Goal: Task Accomplishment & Management: Use online tool/utility

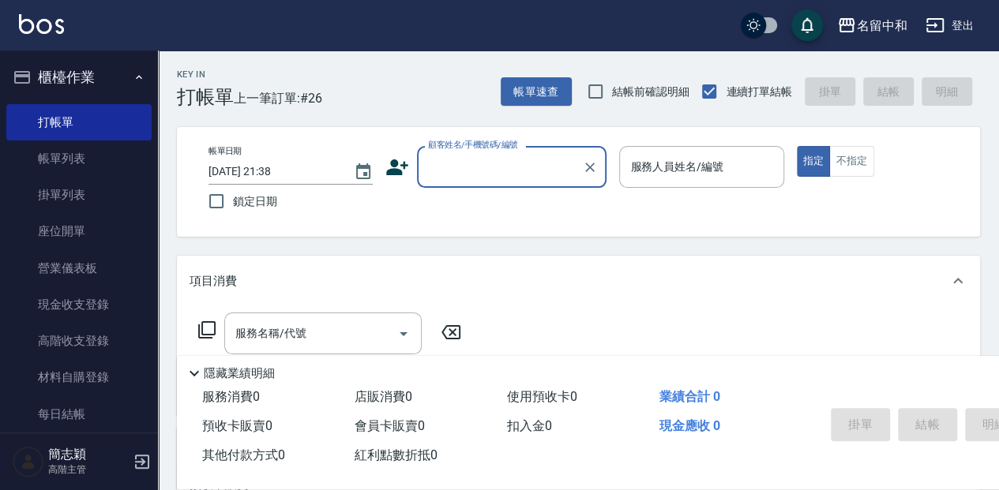
click at [464, 159] on div "顧客姓名/手機號碼/編號 顧客姓名/手機號碼/編號" at bounding box center [511, 167] width 189 height 42
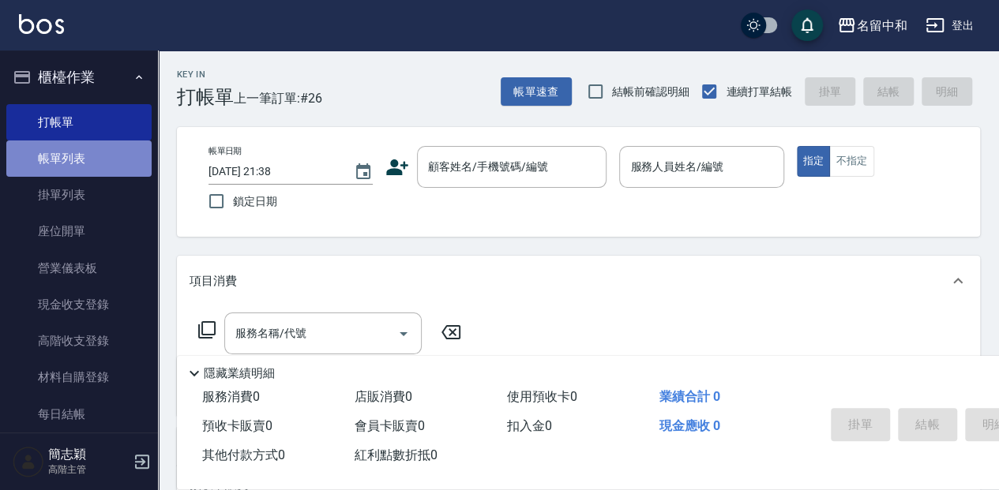
click at [79, 158] on link "帳單列表" at bounding box center [78, 159] width 145 height 36
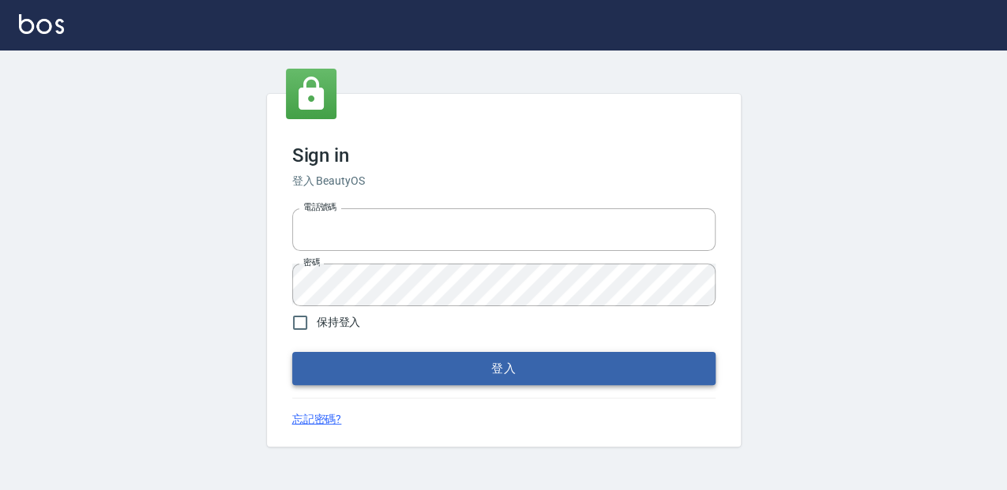
type input "0952331713"
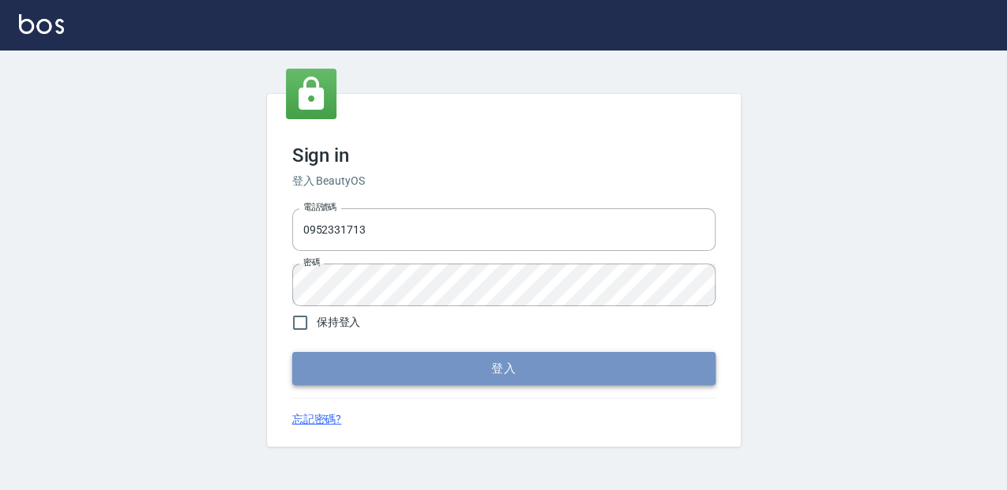
click at [546, 373] on button "登入" at bounding box center [503, 368] width 423 height 33
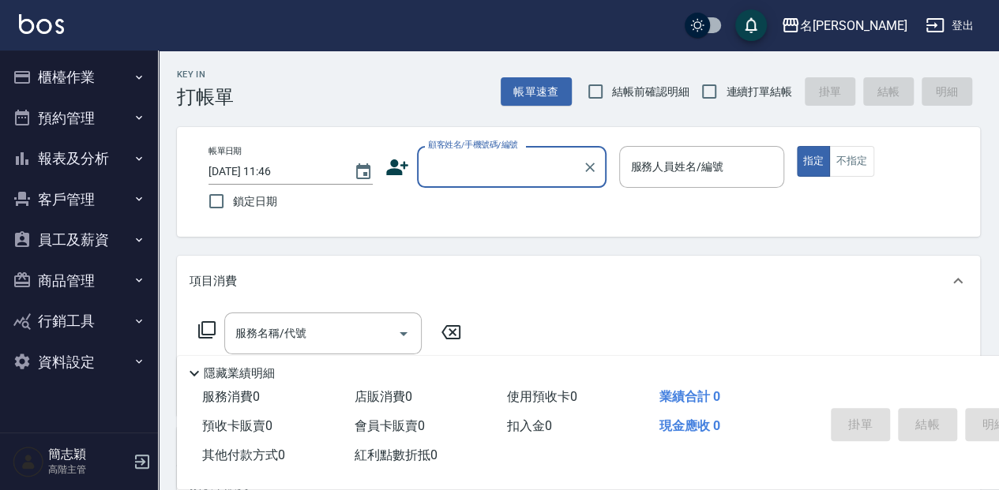
click at [458, 175] on input "顧客姓名/手機號碼/編號" at bounding box center [500, 167] width 152 height 28
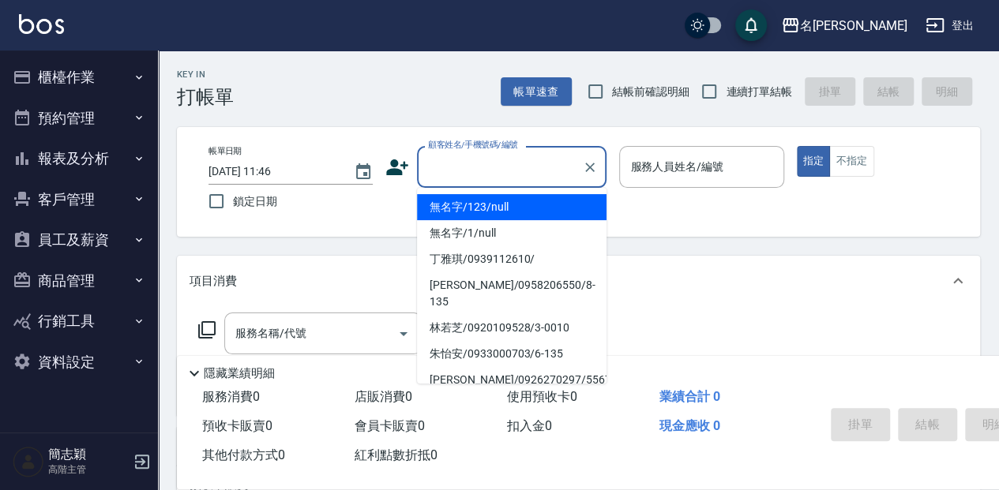
click at [459, 205] on li "無名字/123/null" at bounding box center [511, 207] width 189 height 26
type input "無名字/123/null"
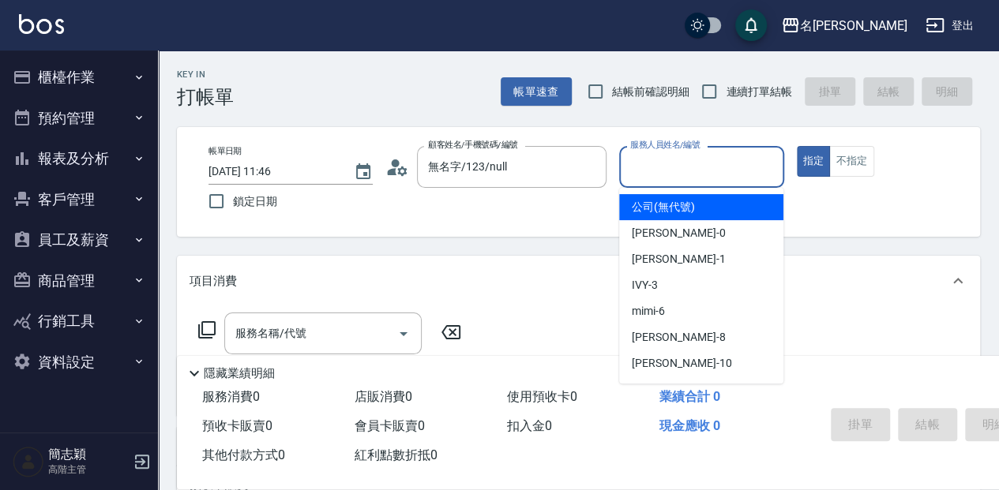
click at [677, 163] on input "服務人員姓名/編號" at bounding box center [701, 167] width 150 height 28
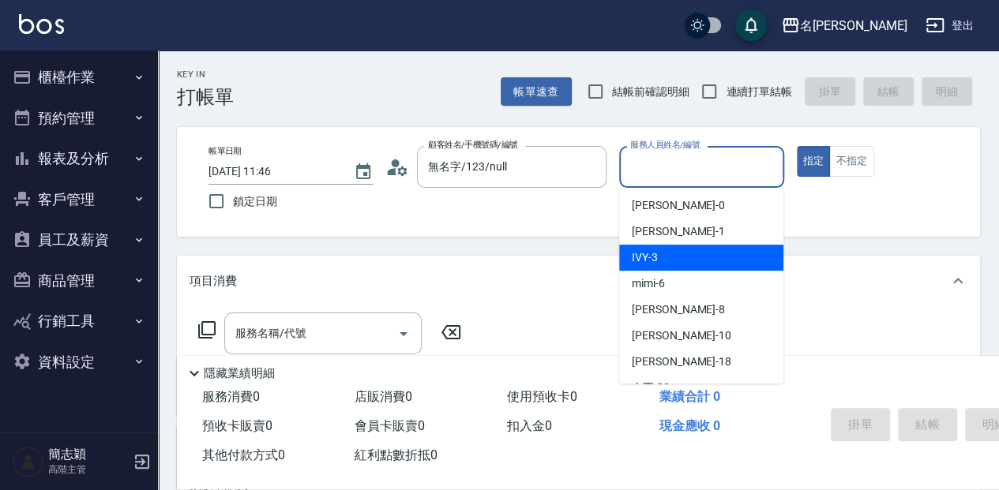
scroll to position [52, 0]
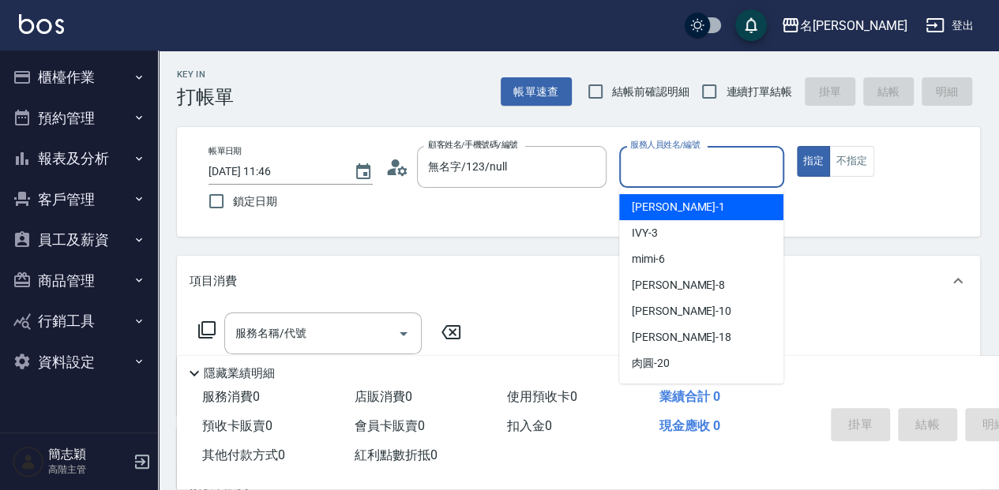
click at [54, 232] on button "員工及薪資" at bounding box center [78, 239] width 145 height 41
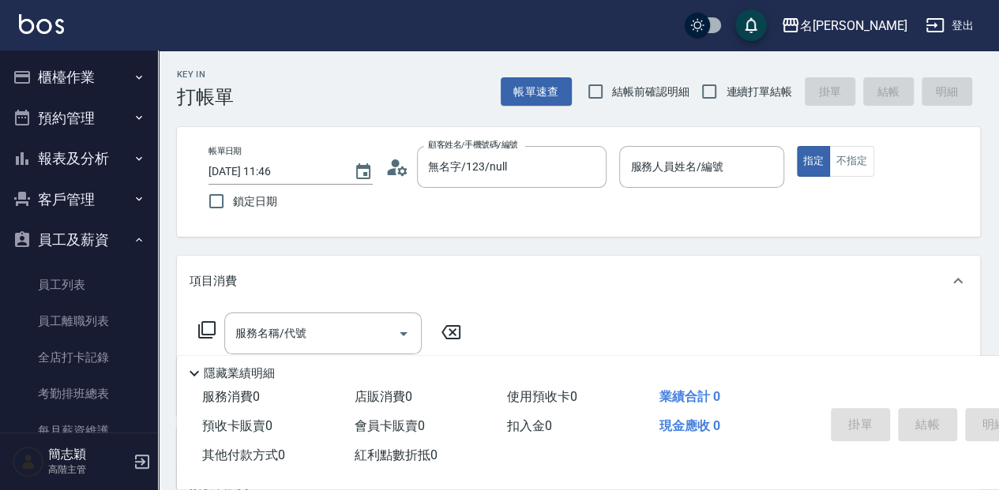
click at [79, 165] on button "報表及分析" at bounding box center [78, 158] width 145 height 41
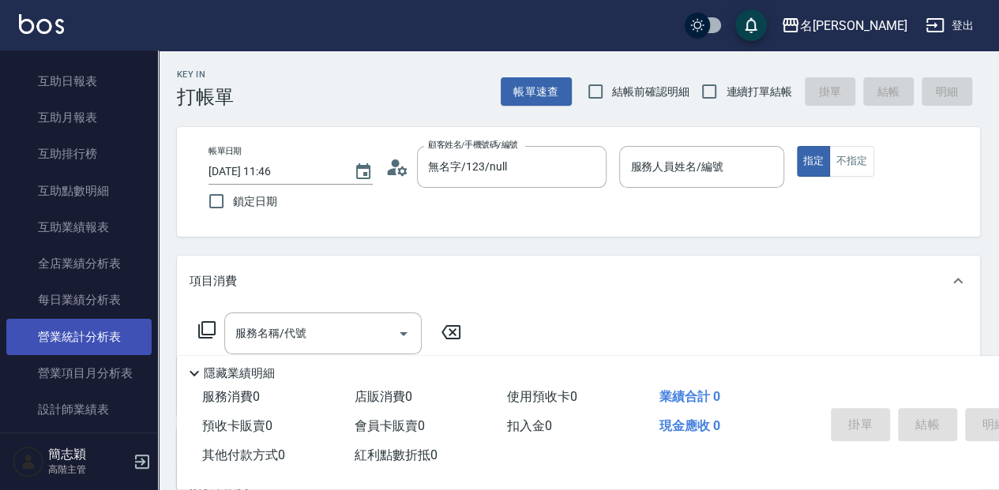
scroll to position [368, 0]
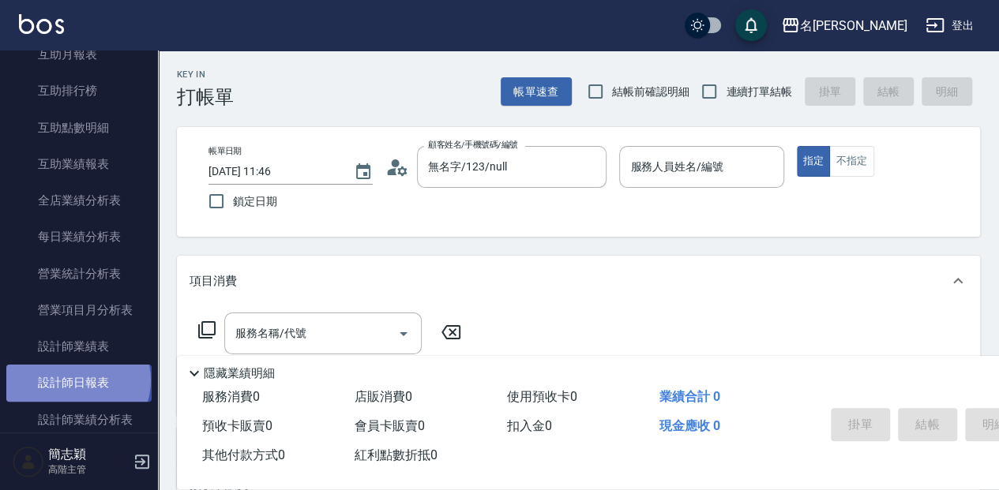
click at [77, 381] on link "設計師日報表" at bounding box center [78, 383] width 145 height 36
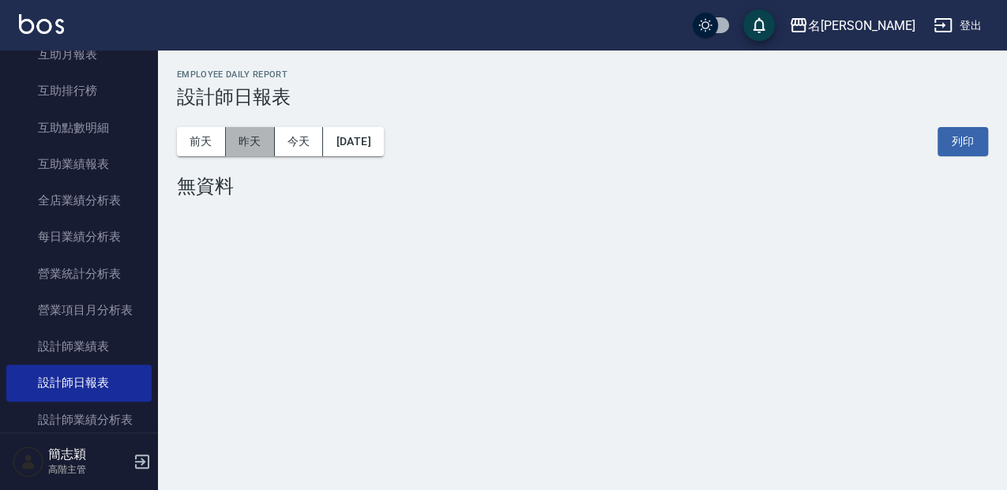
click at [263, 147] on button "昨天" at bounding box center [250, 141] width 49 height 29
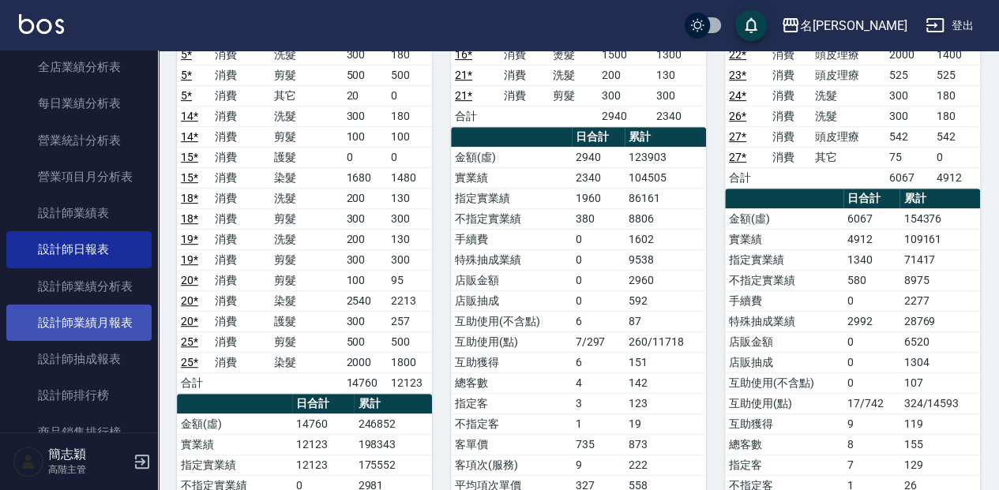
scroll to position [526, 0]
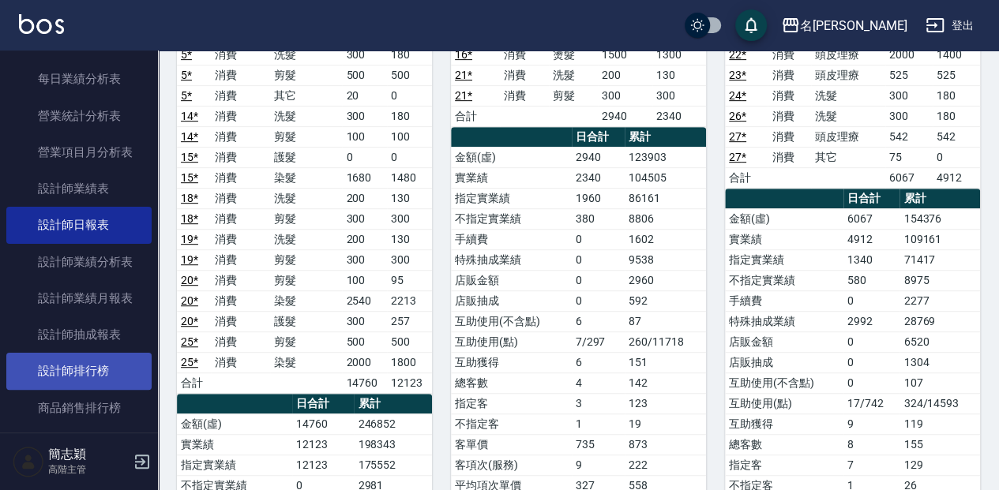
click at [88, 376] on link "設計師排行榜" at bounding box center [78, 371] width 145 height 36
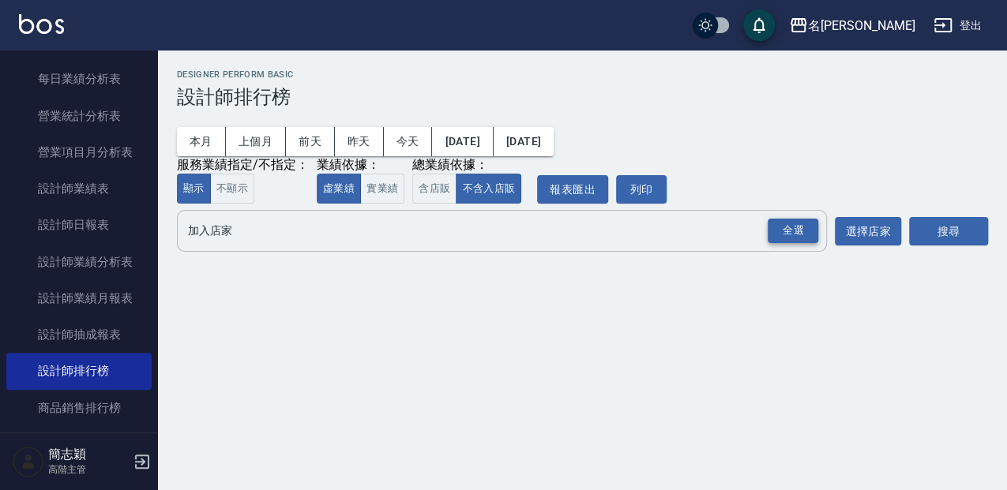
click at [791, 234] on div "全選" at bounding box center [792, 231] width 51 height 24
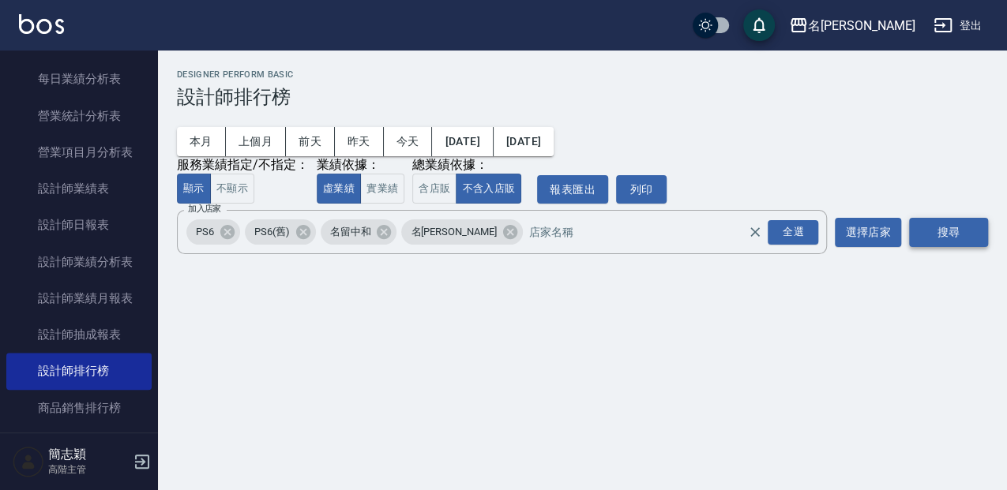
click at [971, 240] on button "搜尋" at bounding box center [948, 232] width 79 height 29
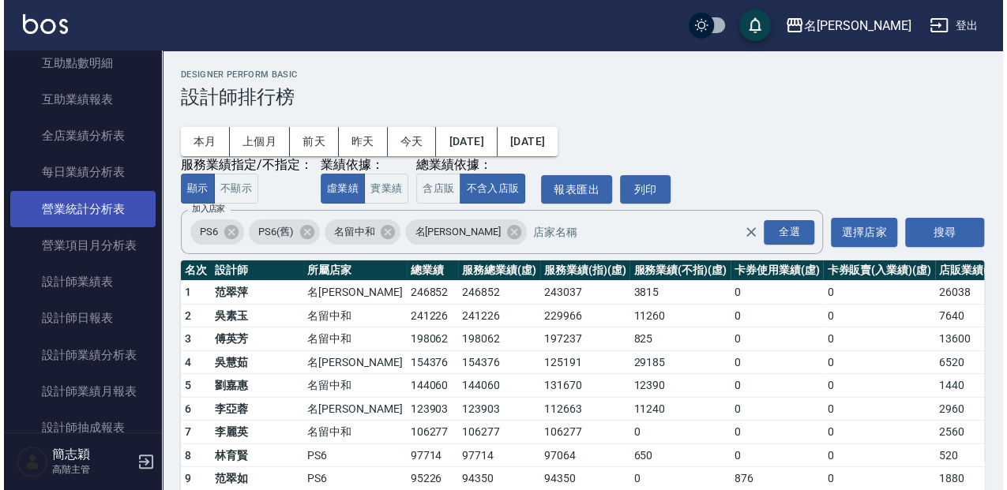
scroll to position [421, 0]
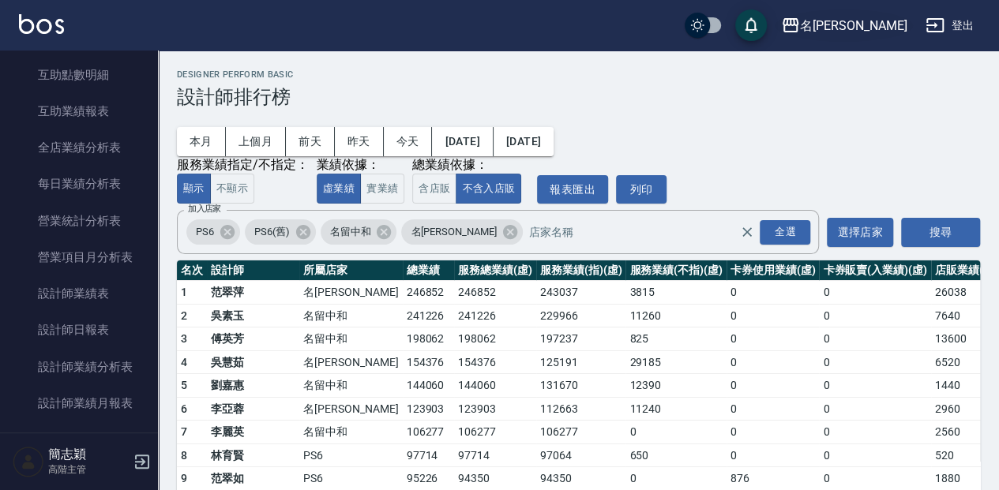
click at [894, 25] on div "名留竹林" at bounding box center [853, 26] width 107 height 20
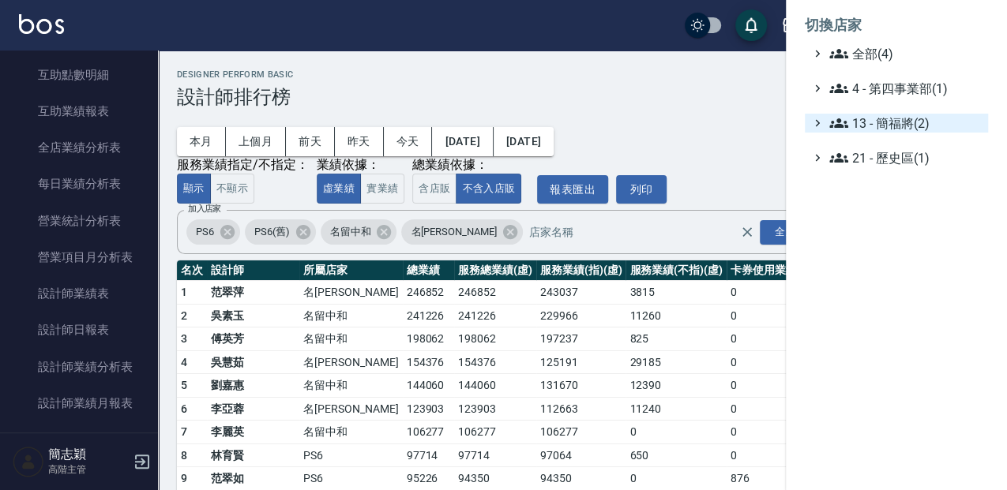
click at [884, 124] on span "13 - 簡福將(2)" at bounding box center [905, 123] width 152 height 19
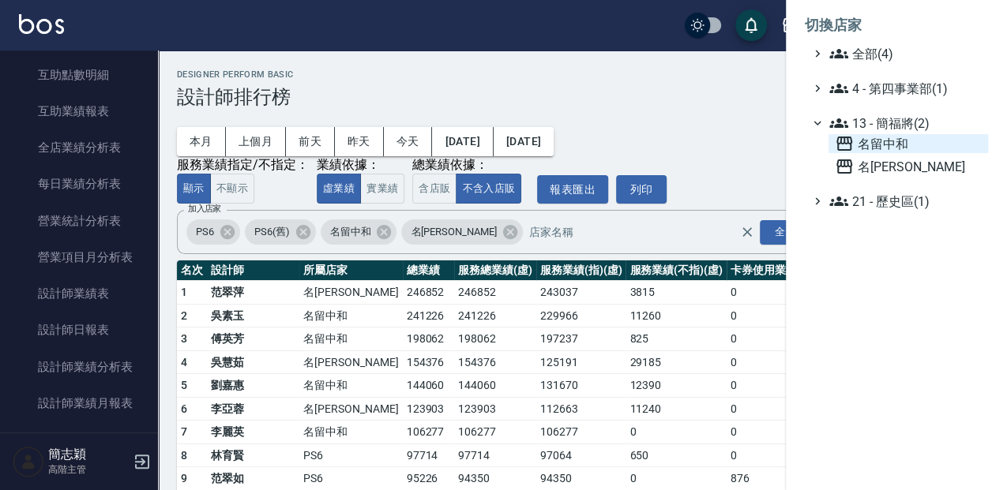
click at [878, 149] on span "名留中和" at bounding box center [907, 143] width 147 height 19
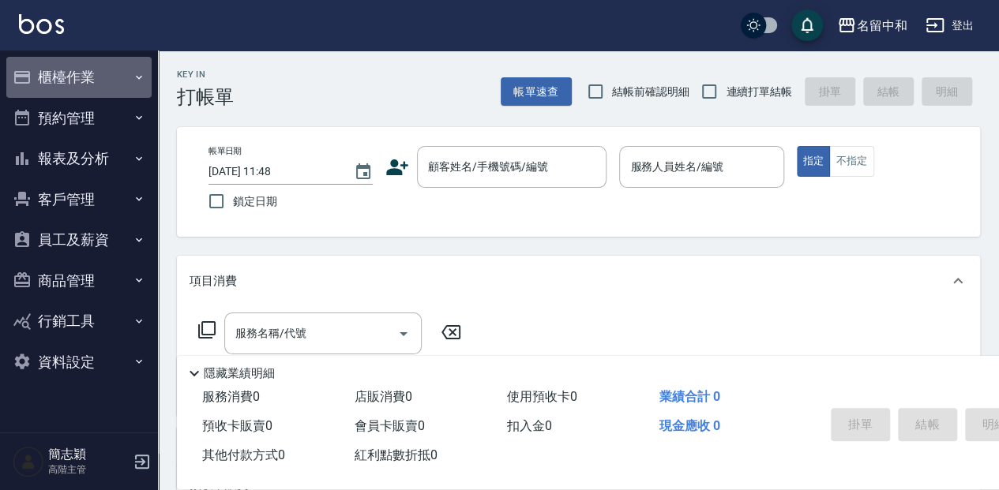
click at [118, 81] on button "櫃檯作業" at bounding box center [78, 77] width 145 height 41
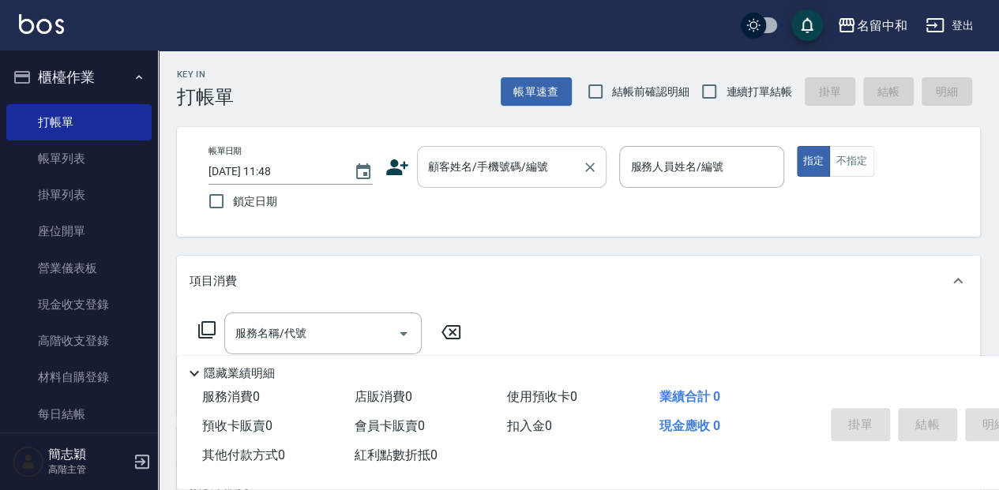
click at [474, 174] on input "顧客姓名/手機號碼/編號" at bounding box center [500, 167] width 152 height 28
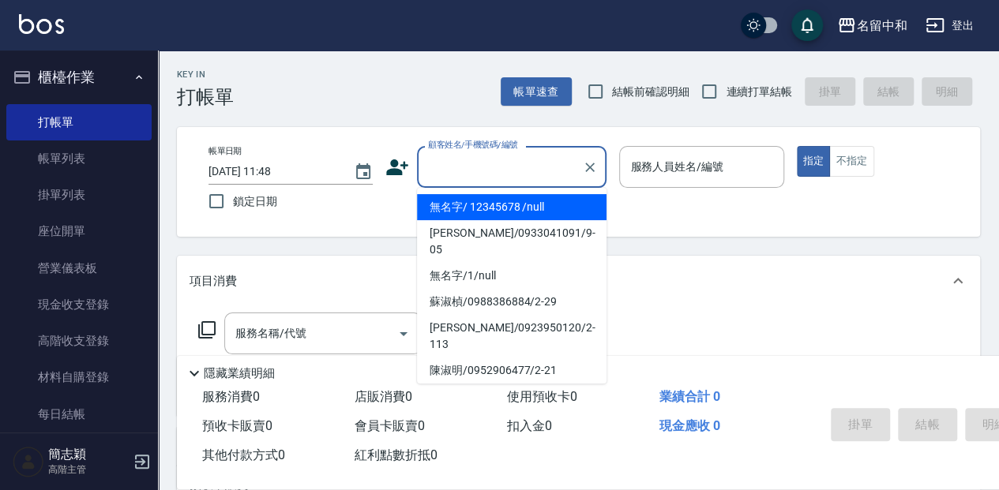
drag, startPoint x: 512, startPoint y: 204, endPoint x: 647, endPoint y: 197, distance: 135.2
click at [508, 204] on li "無名字/ 12345678 /null" at bounding box center [511, 207] width 189 height 26
type input "無名字/ 12345678 /null"
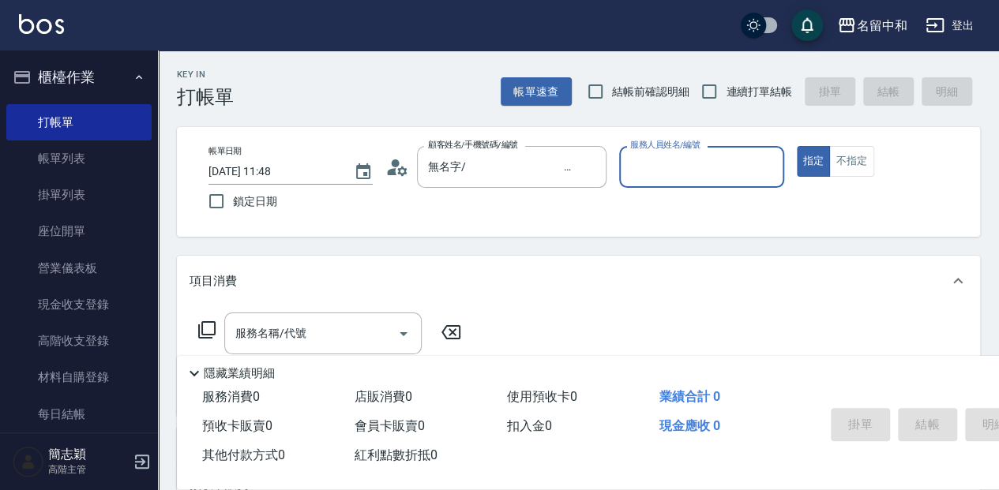
click at [690, 180] on input "服務人員姓名/編號" at bounding box center [701, 167] width 150 height 28
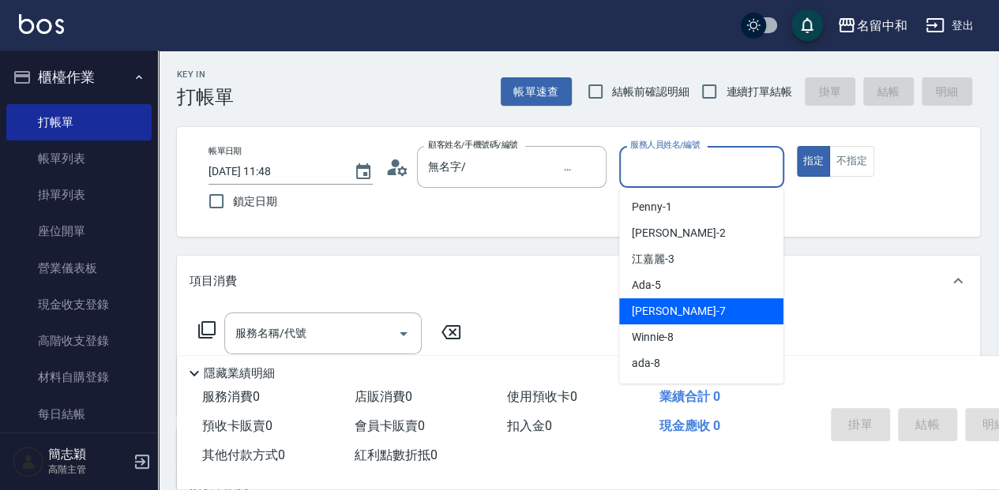
click at [682, 309] on div "[PERSON_NAME] -7" at bounding box center [701, 311] width 164 height 26
type input "[PERSON_NAME]-7"
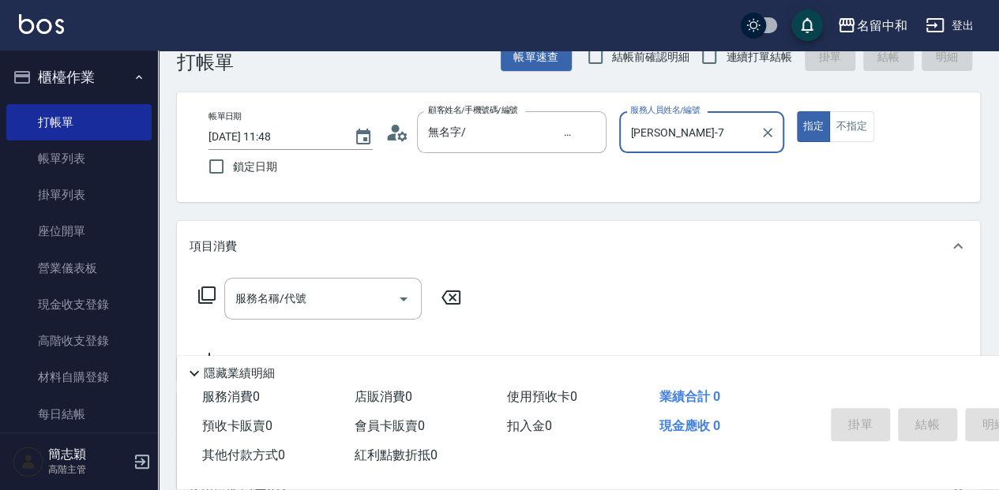
scroll to position [52, 0]
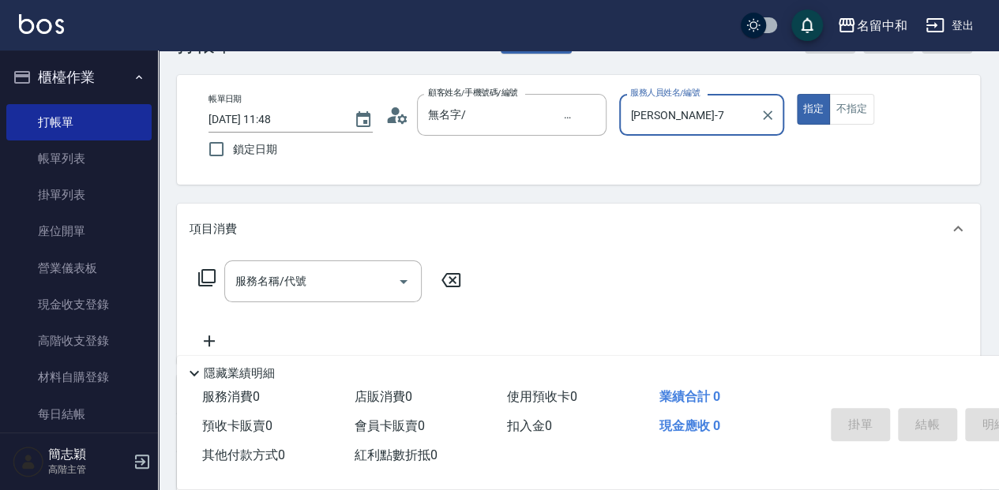
click at [431, 283] on div "服務名稱/代號 服務名稱/代號" at bounding box center [329, 282] width 281 height 42
click at [456, 291] on div "服務名稱/代號 服務名稱/代號" at bounding box center [329, 282] width 281 height 42
click at [249, 285] on input "服務名稱/代號" at bounding box center [310, 282] width 159 height 28
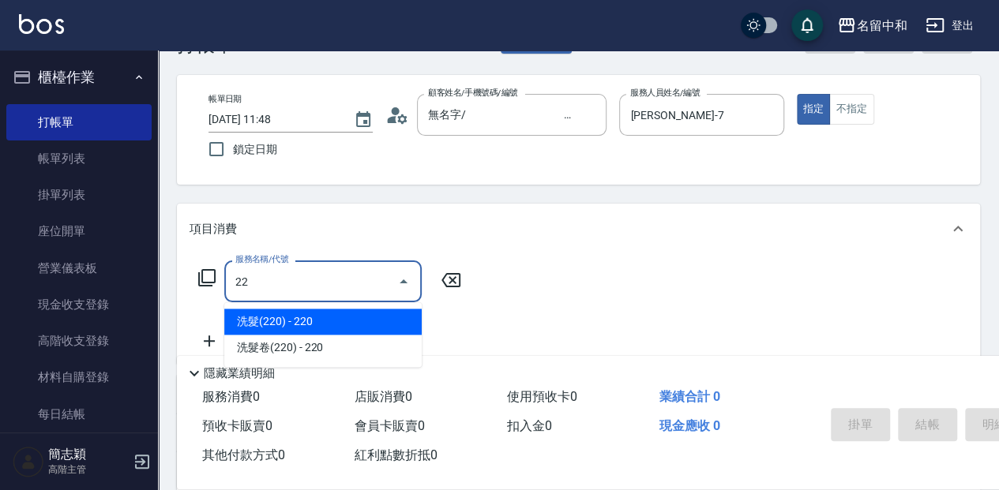
type input "222"
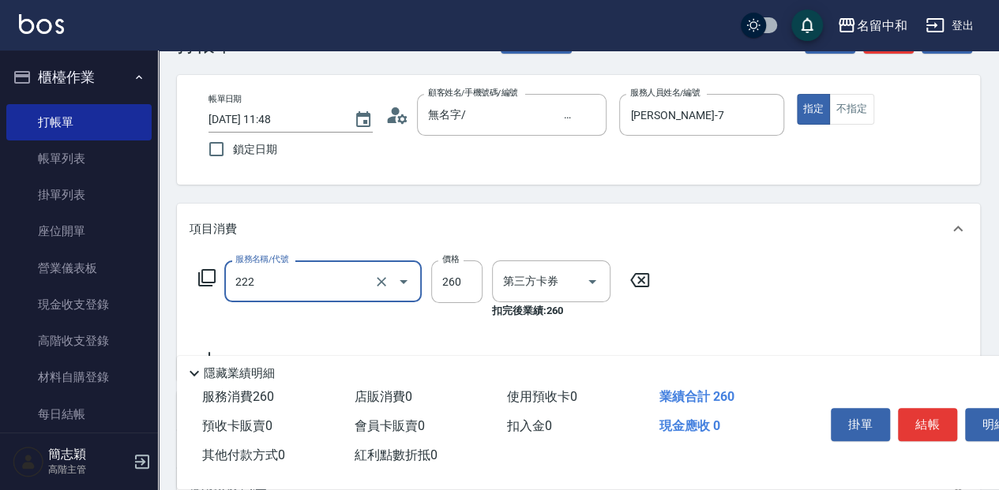
type input "舊有卡券"
type input "洗髮卷260(222)"
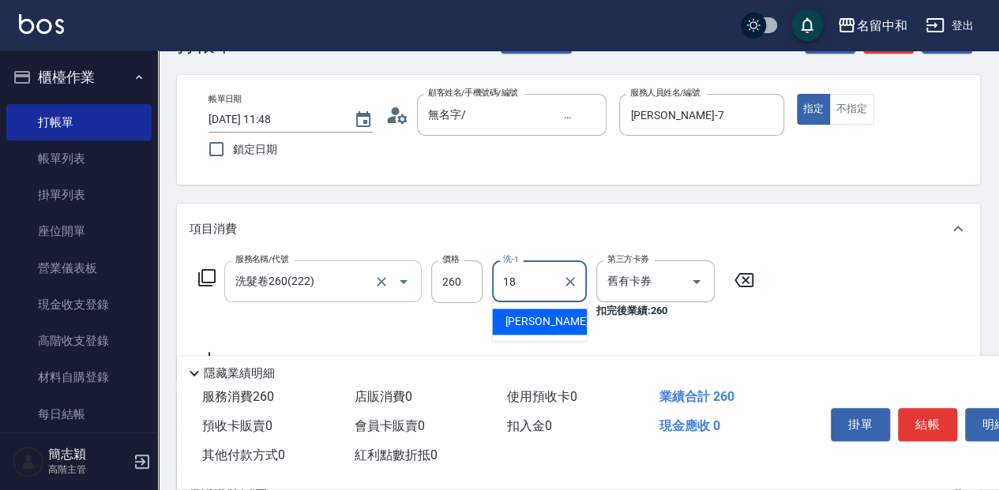
type input "[PERSON_NAME]-18"
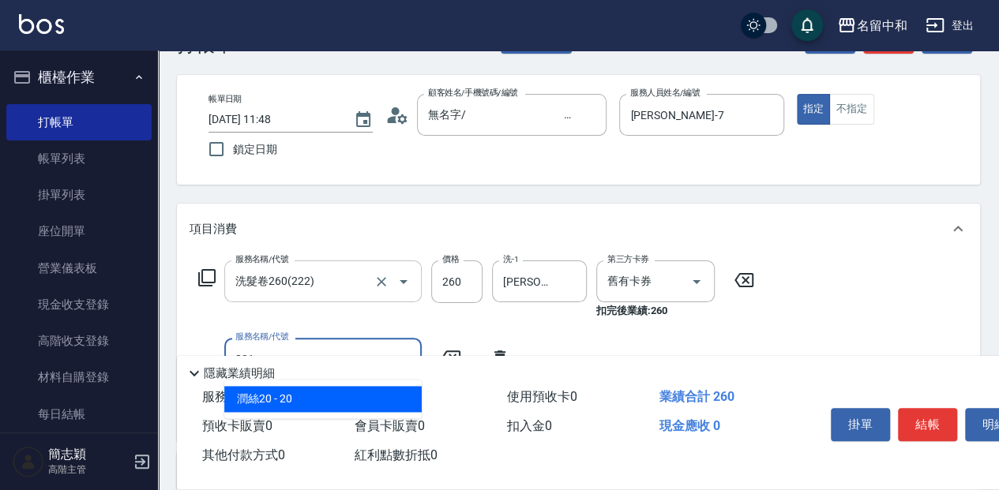
type input "潤絲20(801)"
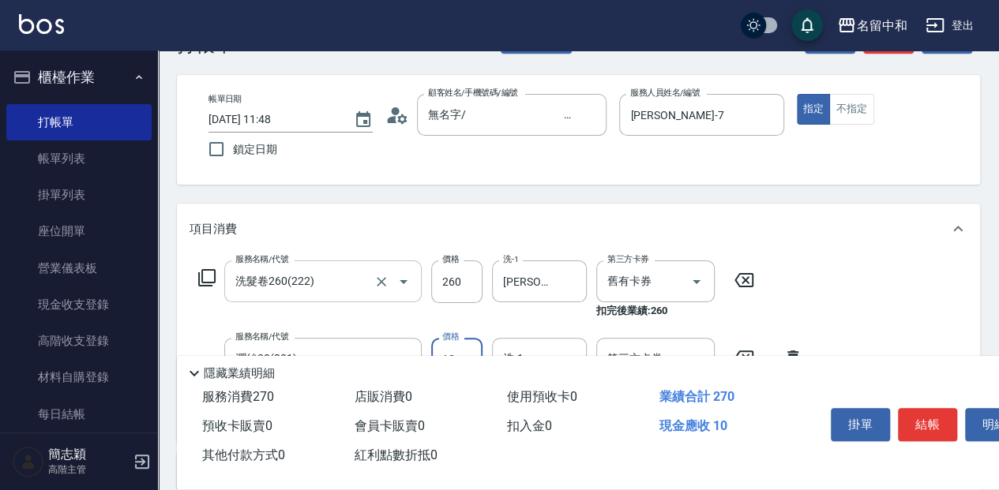
type input "10"
type input "[PERSON_NAME]-18"
click at [936, 408] on button "結帳" at bounding box center [927, 424] width 59 height 33
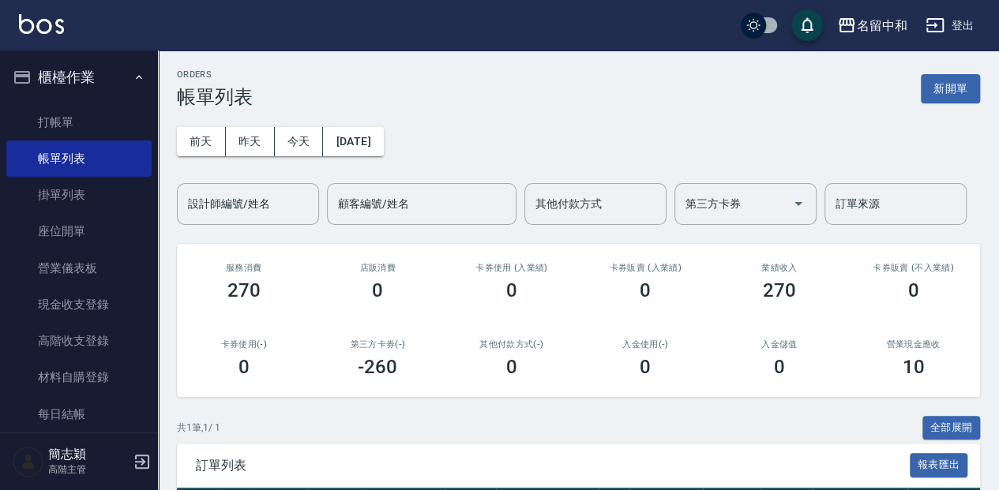
drag, startPoint x: 92, startPoint y: 118, endPoint x: 188, endPoint y: 123, distance: 96.4
click at [92, 118] on link "打帳單" at bounding box center [78, 122] width 145 height 36
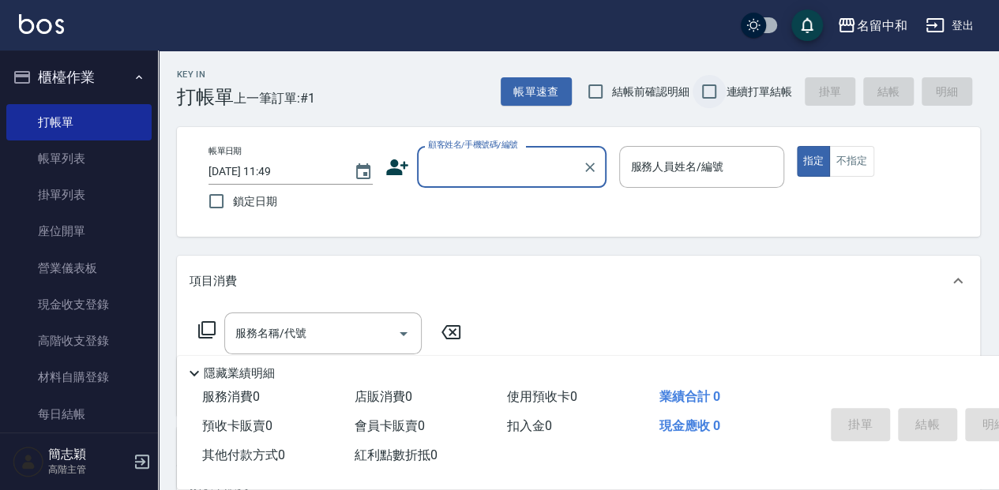
click at [709, 87] on input "連續打單結帳" at bounding box center [708, 91] width 33 height 33
checkbox input "true"
